Goal: Task Accomplishment & Management: Complete application form

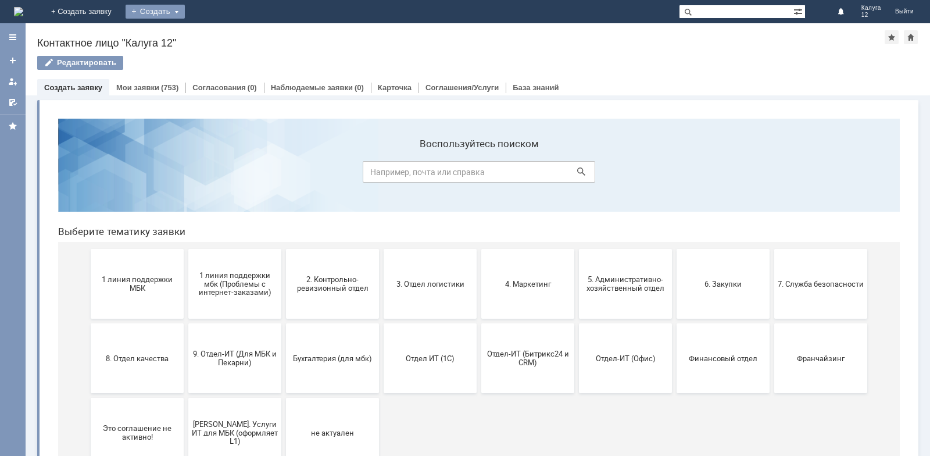
click at [185, 14] on div "Создать" at bounding box center [155, 12] width 59 height 14
click at [216, 36] on link "Заявка" at bounding box center [172, 35] width 88 height 14
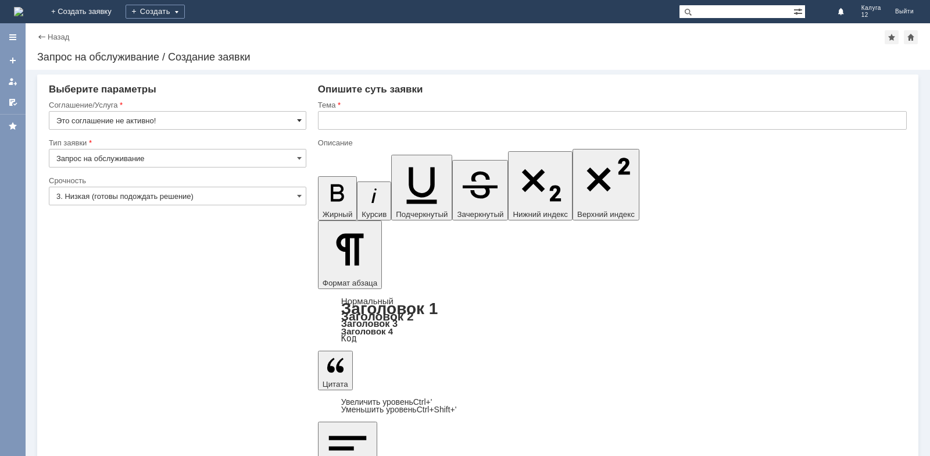
click at [299, 120] on span at bounding box center [299, 120] width 5 height 9
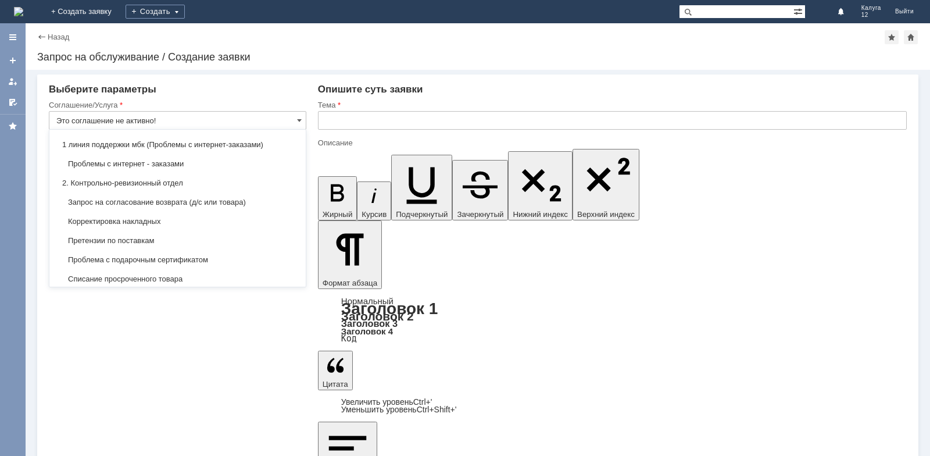
scroll to position [116, 0]
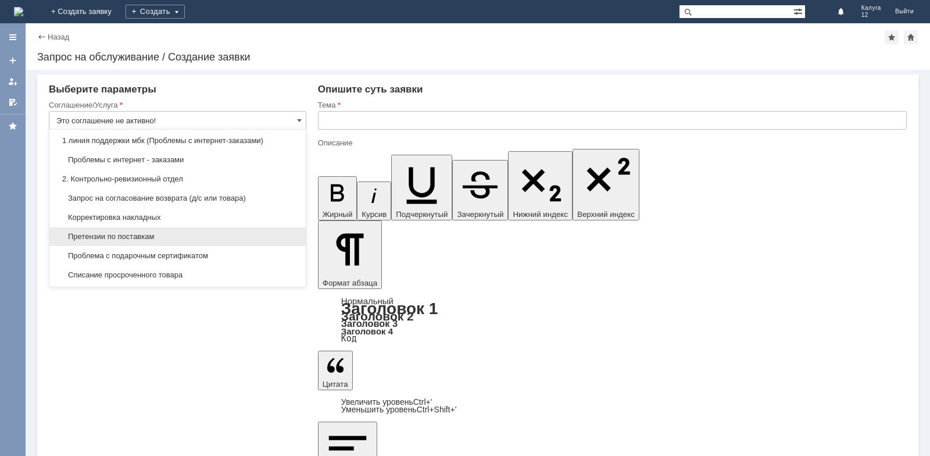
click at [145, 241] on span "Претензии по поставкам" at bounding box center [177, 236] width 242 height 9
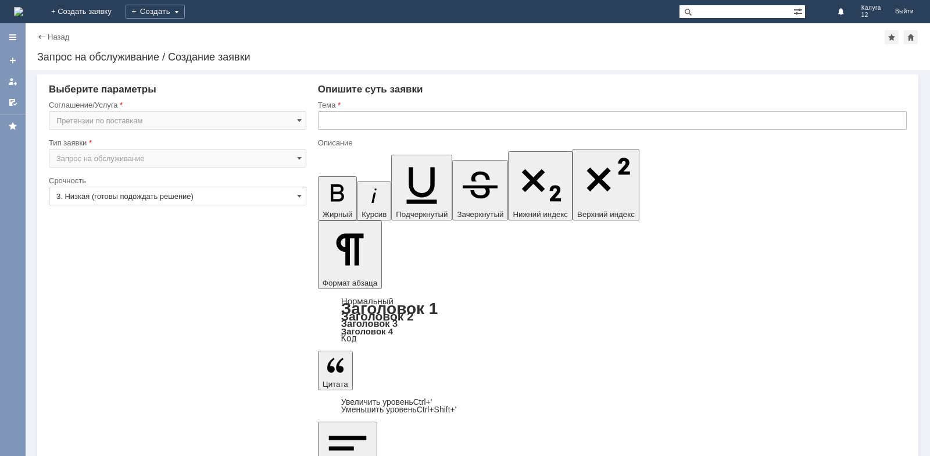
type input "Претензии по поставкам"
click at [300, 195] on span at bounding box center [299, 195] width 5 height 9
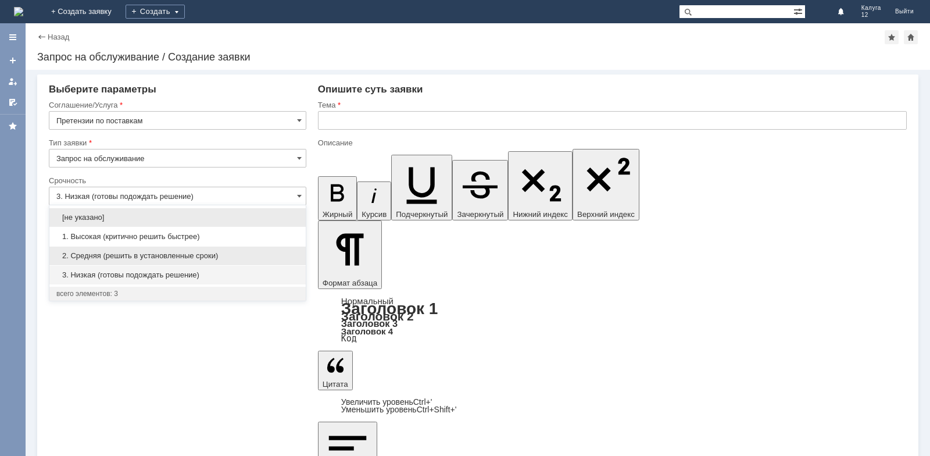
click at [201, 256] on span "2. Средняя (решить в установленные сроки)" at bounding box center [177, 255] width 242 height 9
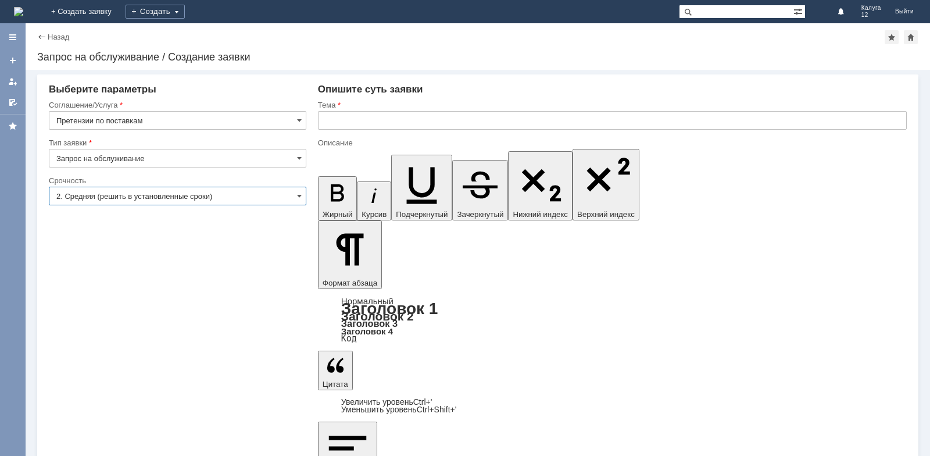
type input "2. Средняя (решить в установленные сроки)"
click at [347, 119] on input "text" at bounding box center [612, 120] width 589 height 19
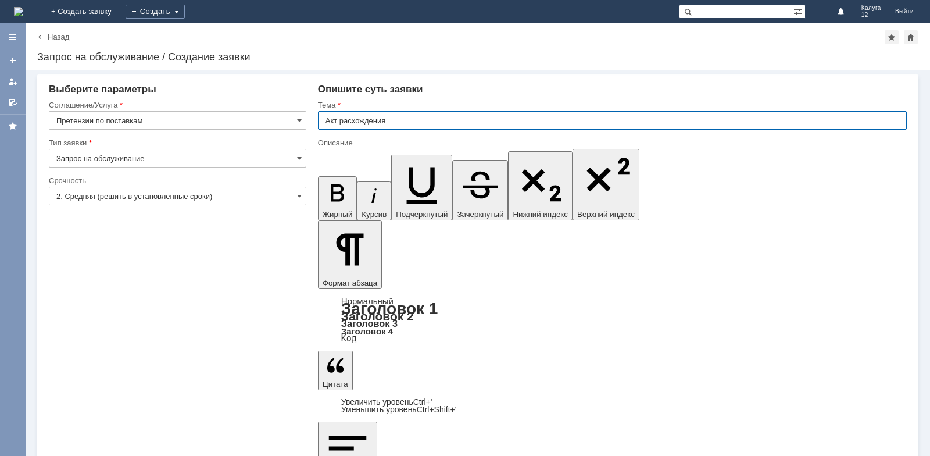
type input "Акт расхождения"
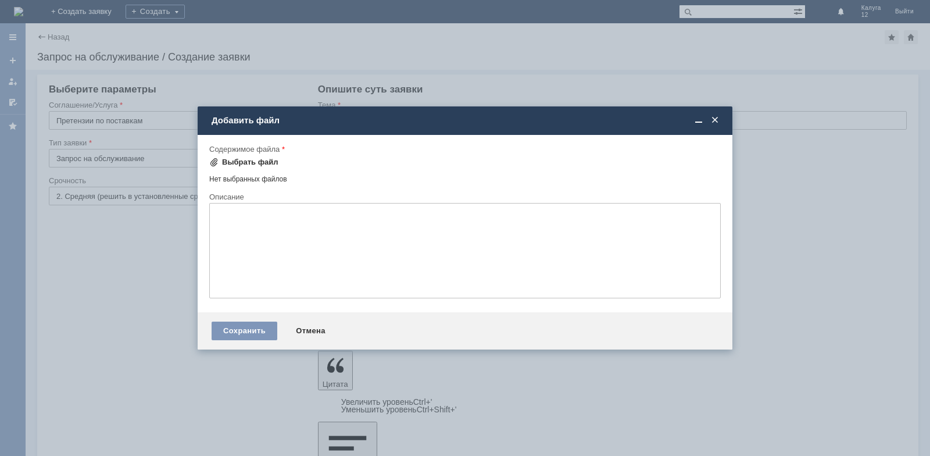
click at [247, 164] on div "Выбрать файл" at bounding box center [250, 162] width 56 height 9
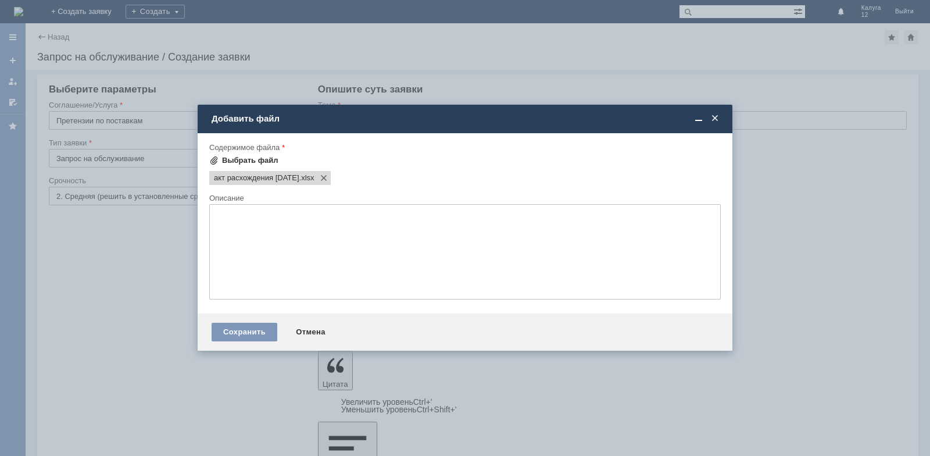
scroll to position [0, 0]
click at [253, 331] on div "Сохранить" at bounding box center [245, 332] width 66 height 19
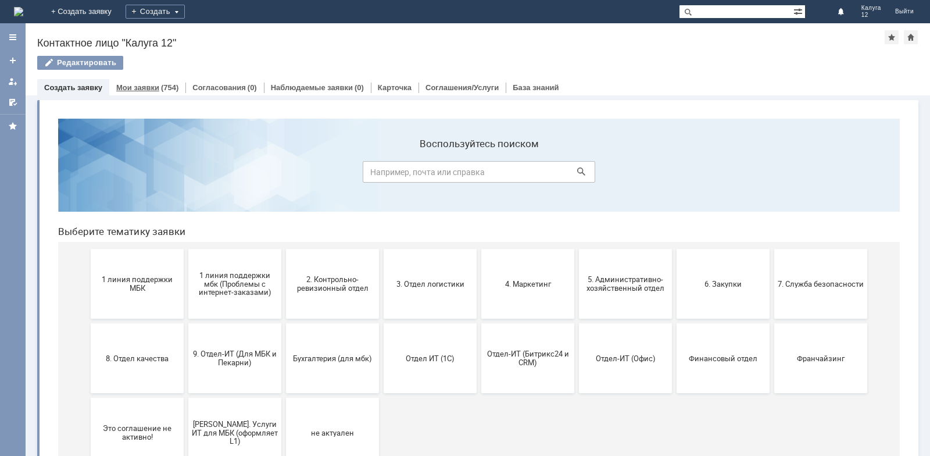
click at [147, 88] on link "Мои заявки" at bounding box center [137, 87] width 43 height 9
